Goal: Task Accomplishment & Management: Use online tool/utility

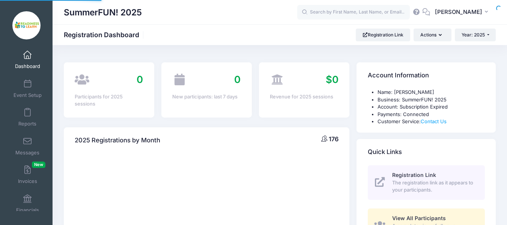
select select
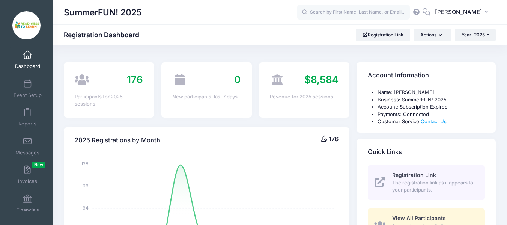
click at [21, 65] on span "Dashboard" at bounding box center [27, 66] width 25 height 6
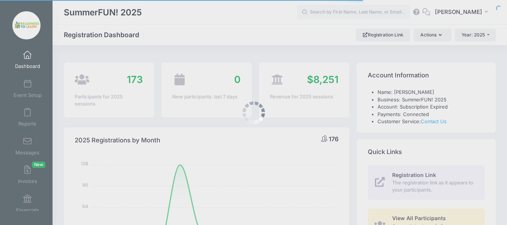
select select
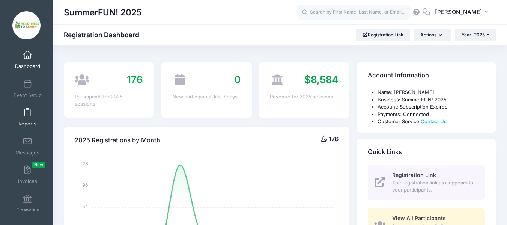
click at [27, 108] on span at bounding box center [27, 112] width 0 height 8
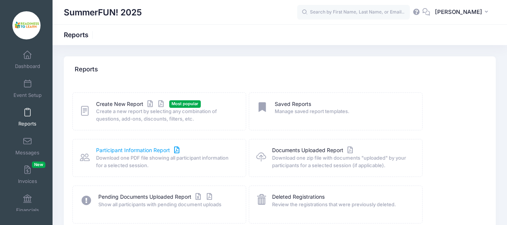
click at [149, 150] on link "Participant Information Report" at bounding box center [138, 150] width 85 height 8
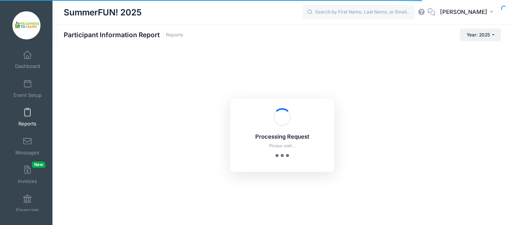
checkbox input "true"
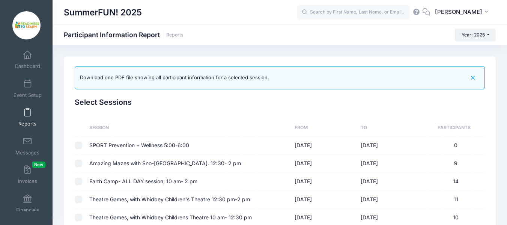
scroll to position [38, 0]
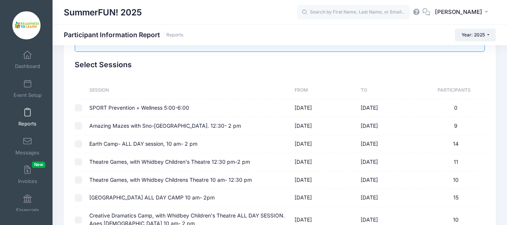
click at [81, 125] on input "checkbox" at bounding box center [79, 126] width 8 height 8
checkbox input "true"
click at [78, 144] on input "checkbox" at bounding box center [79, 144] width 8 height 8
checkbox input "true"
checkbox input "false"
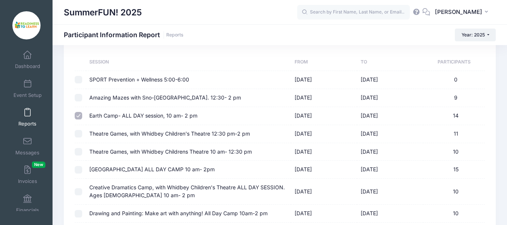
scroll to position [75, 0]
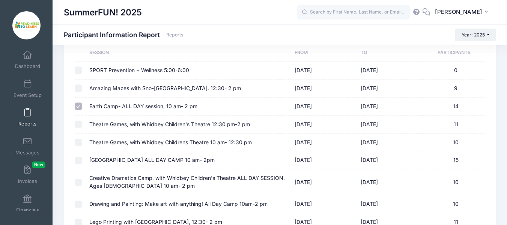
click at [79, 123] on input "checkbox" at bounding box center [79, 124] width 8 height 8
checkbox input "true"
click at [79, 105] on input "checkbox" at bounding box center [79, 106] width 8 height 8
checkbox input "true"
checkbox input "false"
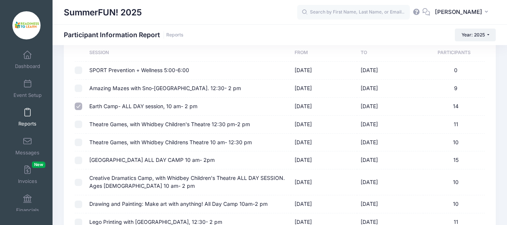
click at [79, 105] on input "checkbox" at bounding box center [79, 106] width 8 height 8
checkbox input "false"
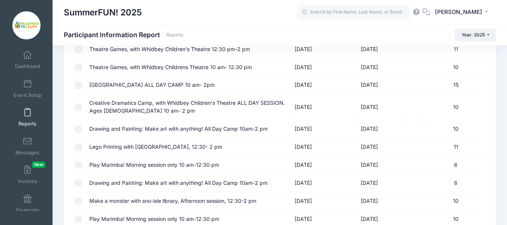
scroll to position [263, 0]
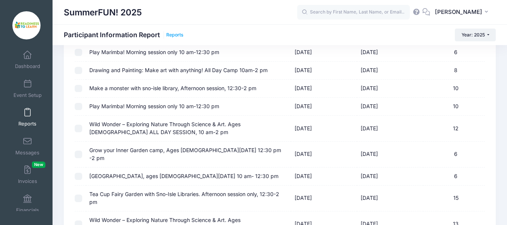
click at [177, 35] on link "Reports" at bounding box center [174, 35] width 17 height 6
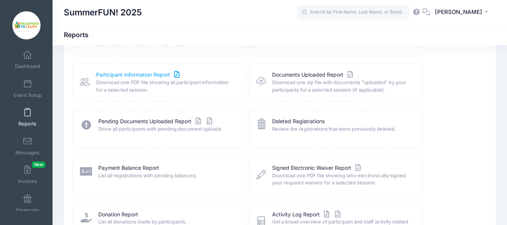
scroll to position [75, 0]
click at [133, 78] on link "Participant Information Report" at bounding box center [138, 75] width 85 height 8
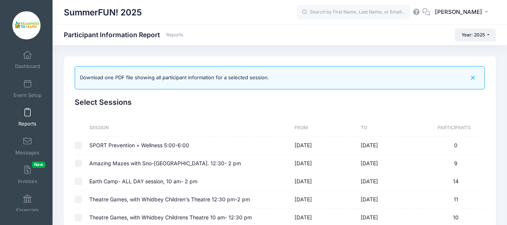
click at [477, 79] on icon "button" at bounding box center [472, 78] width 9 height 9
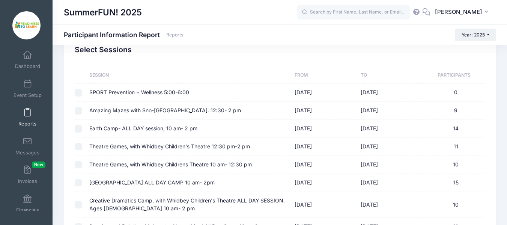
scroll to position [38, 0]
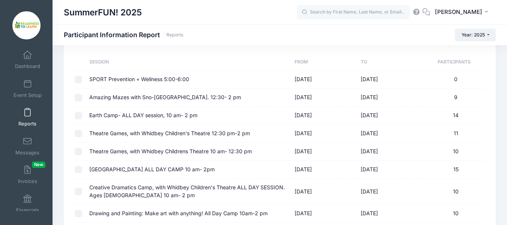
click at [80, 100] on input "checkbox" at bounding box center [79, 98] width 8 height 8
checkbox input "true"
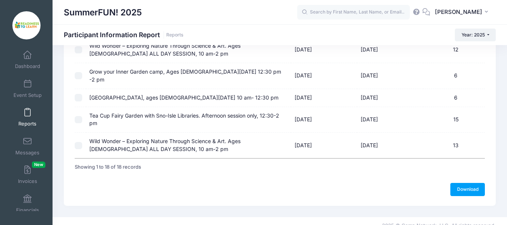
scroll to position [314, 0]
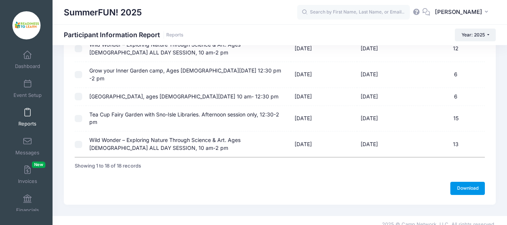
click at [466, 182] on link "Download" at bounding box center [467, 188] width 35 height 13
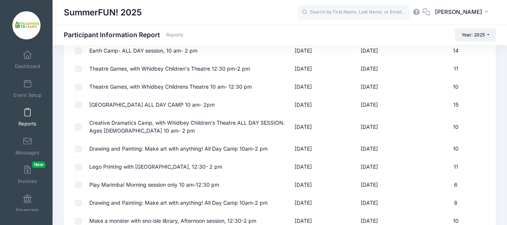
scroll to position [51, 0]
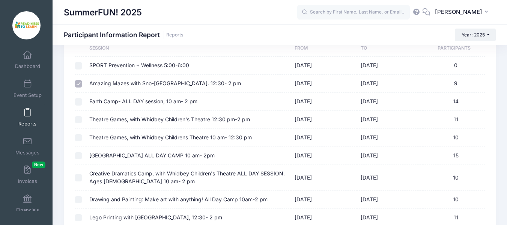
click at [82, 104] on td at bounding box center [80, 102] width 11 height 18
click at [77, 102] on input "checkbox" at bounding box center [79, 102] width 8 height 8
checkbox input "true"
checkbox input "false"
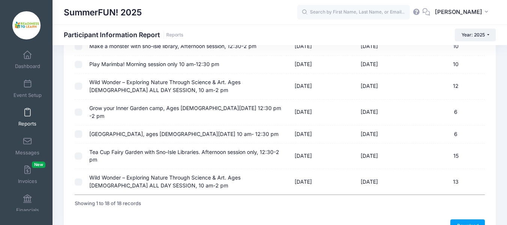
scroll to position [314, 0]
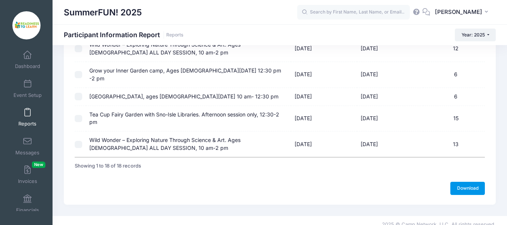
click at [462, 182] on link "Download" at bounding box center [467, 188] width 35 height 13
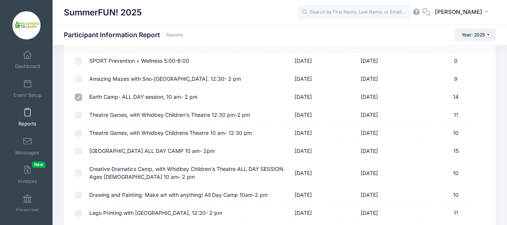
scroll to position [51, 0]
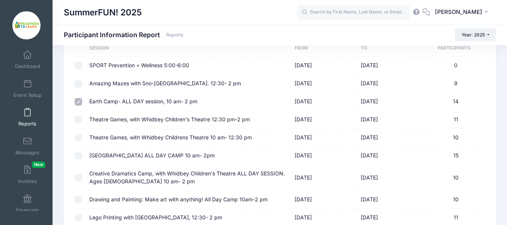
click at [80, 120] on input "checkbox" at bounding box center [79, 120] width 8 height 8
checkbox input "true"
checkbox input "false"
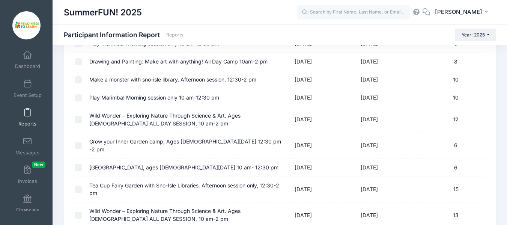
scroll to position [314, 0]
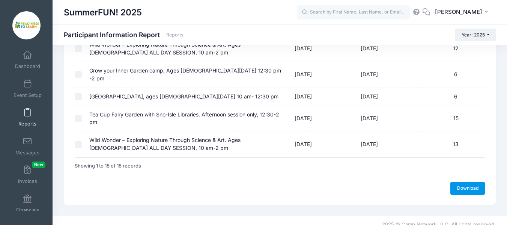
click at [458, 183] on link "Download" at bounding box center [467, 188] width 35 height 13
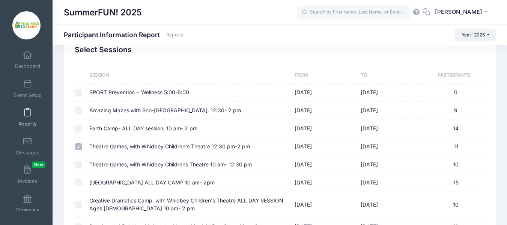
scroll to position [38, 0]
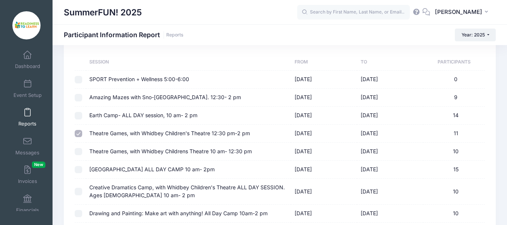
click at [78, 150] on input "checkbox" at bounding box center [79, 152] width 8 height 8
checkbox input "true"
checkbox input "false"
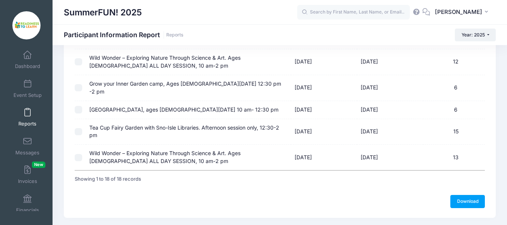
scroll to position [314, 0]
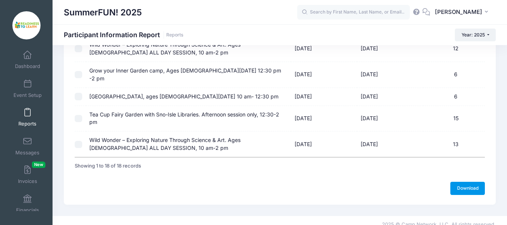
click at [458, 182] on link "Download" at bounding box center [467, 188] width 35 height 13
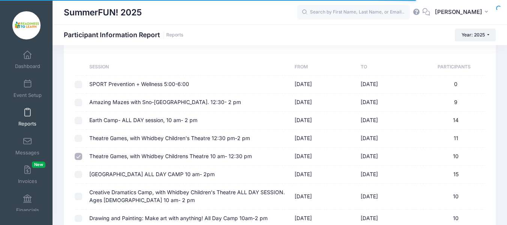
scroll to position [0, 0]
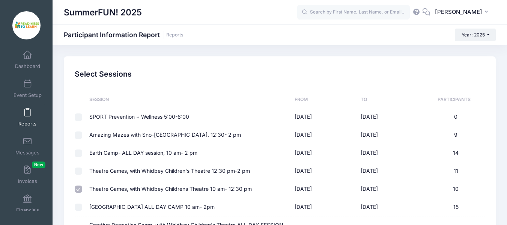
click at [30, 116] on link "Reports" at bounding box center [28, 117] width 36 height 26
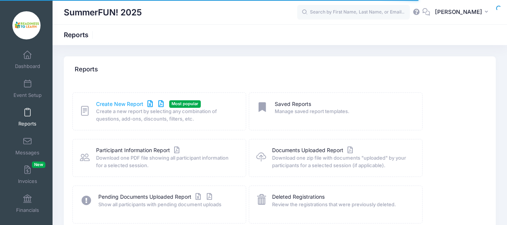
click at [121, 106] on link "Create New Report" at bounding box center [131, 104] width 70 height 8
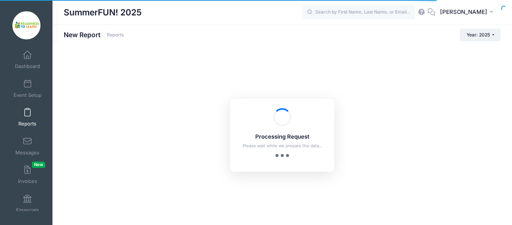
checkbox input "true"
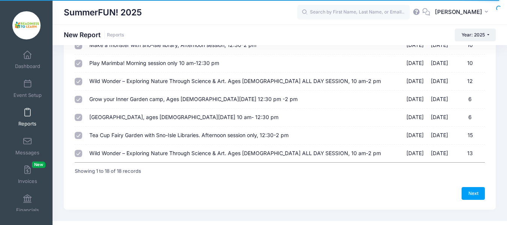
scroll to position [285, 0]
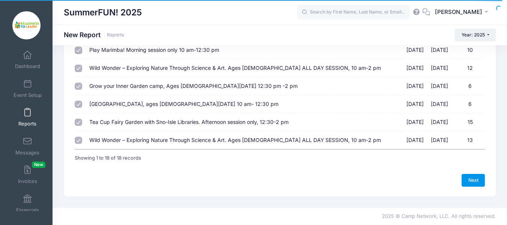
click at [472, 180] on link "Next" at bounding box center [472, 180] width 23 height 13
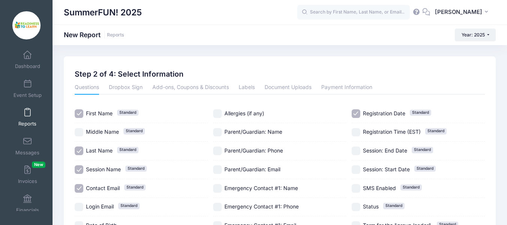
click at [353, 115] on input "Registration Date Standard" at bounding box center [355, 113] width 9 height 9
checkbox input "false"
click at [77, 172] on input "Session Name Standard" at bounding box center [79, 169] width 9 height 9
checkbox input "false"
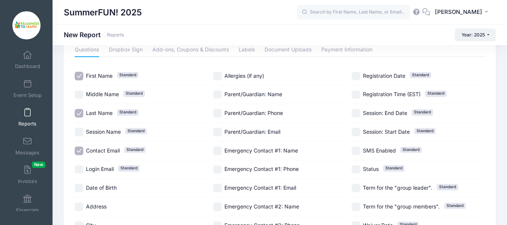
scroll to position [75, 0]
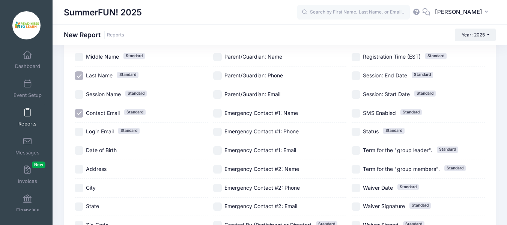
click at [81, 151] on input "Date of Birth" at bounding box center [79, 150] width 9 height 9
checkbox input "true"
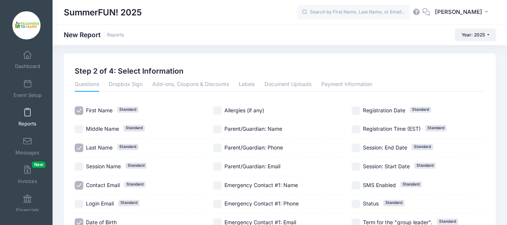
scroll to position [0, 0]
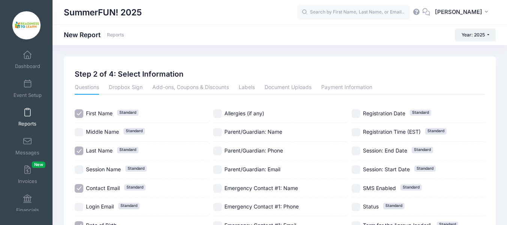
click at [215, 132] on input "Parent/Guardian: Name" at bounding box center [217, 132] width 9 height 9
checkbox input "true"
click at [216, 152] on input "Parent/Guardian: Phone" at bounding box center [217, 150] width 9 height 9
click at [218, 152] on input "Parent/Guardian: Phone" at bounding box center [217, 150] width 9 height 9
checkbox input "false"
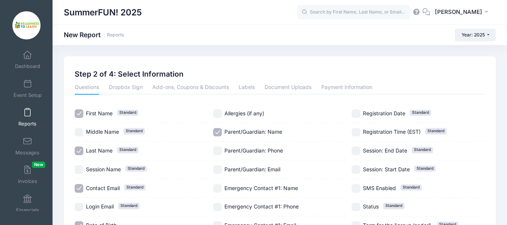
click at [220, 172] on input "Parent/Guardian: Email" at bounding box center [217, 169] width 9 height 9
checkbox input "true"
click at [134, 86] on link "Dropbox Sign" at bounding box center [126, 88] width 34 height 14
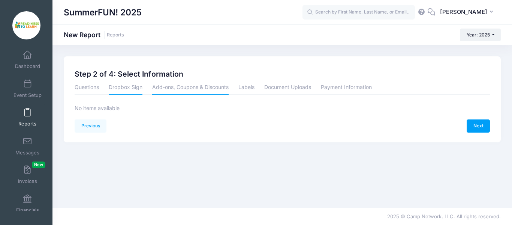
click at [162, 86] on link "Add-ons, Coupons & Discounts" at bounding box center [190, 88] width 77 height 14
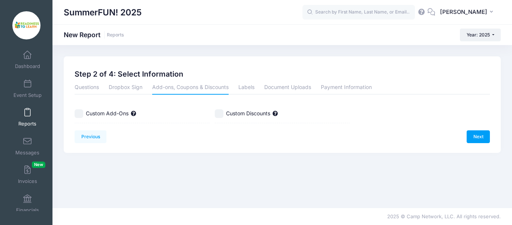
click at [221, 113] on input "Custom Discounts" at bounding box center [219, 113] width 9 height 9
checkbox input "true"
click at [246, 86] on link "Labels" at bounding box center [247, 88] width 16 height 14
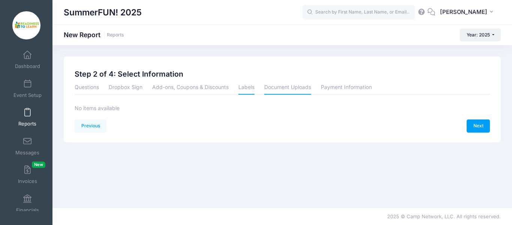
click at [279, 86] on link "Document Uploads" at bounding box center [287, 88] width 47 height 14
click at [328, 86] on link "Payment Information" at bounding box center [346, 88] width 51 height 14
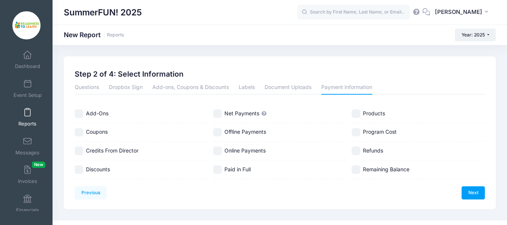
click at [78, 134] on input "Coupons" at bounding box center [79, 132] width 9 height 9
checkbox input "true"
click at [472, 194] on link "Next" at bounding box center [472, 192] width 23 height 13
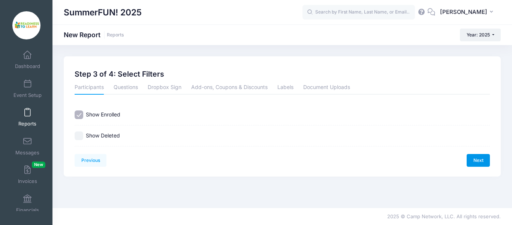
click at [473, 159] on link "Next" at bounding box center [478, 160] width 23 height 13
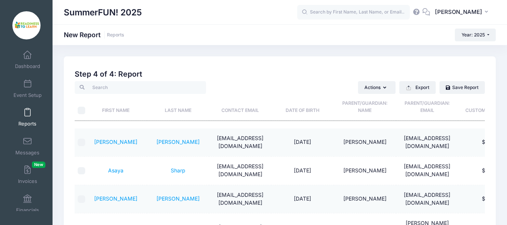
scroll to position [38, 0]
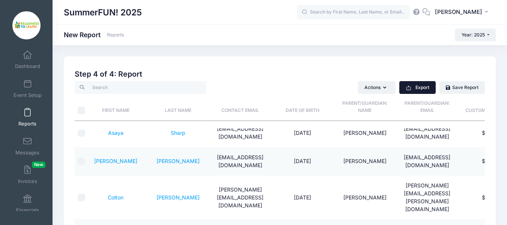
click at [414, 89] on button "Export" at bounding box center [417, 87] width 36 height 13
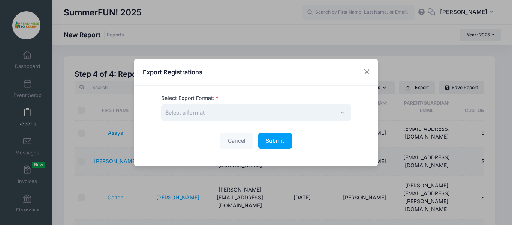
click at [338, 110] on span "Select a format" at bounding box center [256, 112] width 190 height 16
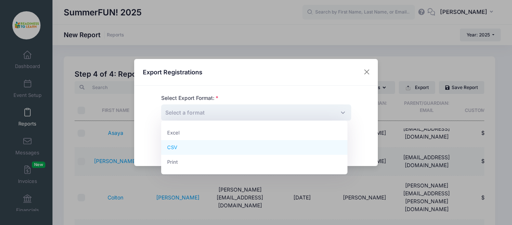
select select "csv"
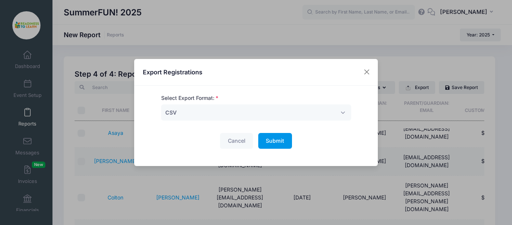
click at [278, 139] on span "Submit" at bounding box center [275, 140] width 18 height 6
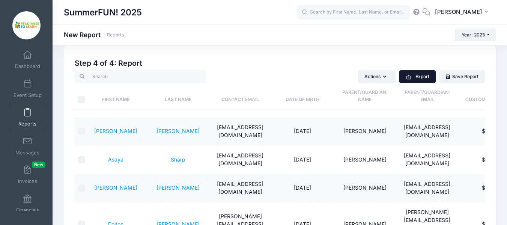
scroll to position [0, 0]
